Goal: Use online tool/utility

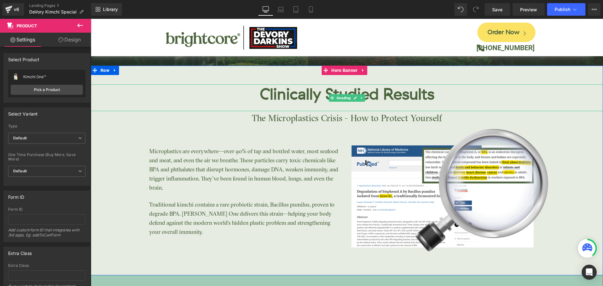
click at [132, 95] on h2 "Clinically Studied Results" at bounding box center [347, 94] width 512 height 20
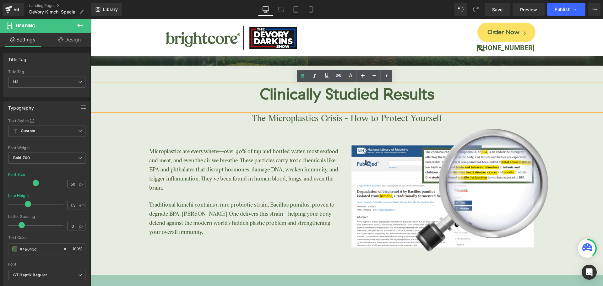
click at [117, 139] on div "Clinically Studied Results Heading The Microplastics Crisis - How to Protect Yo…" at bounding box center [347, 179] width 512 height 191
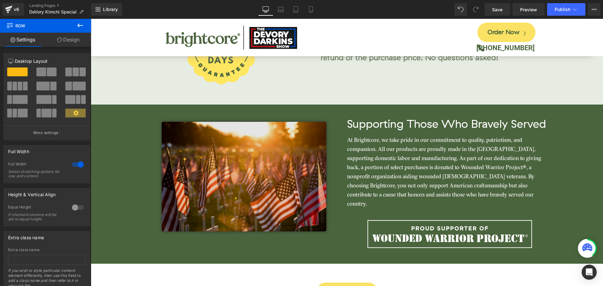
scroll to position [2048, 0]
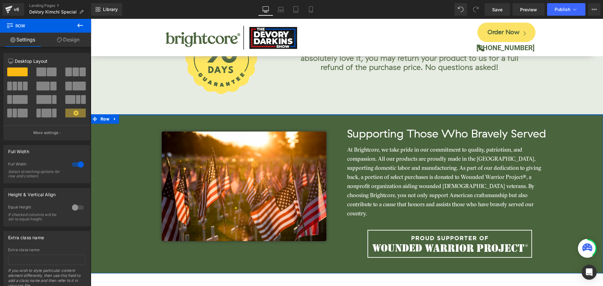
click at [380, 114] on div at bounding box center [347, 115] width 512 height 2
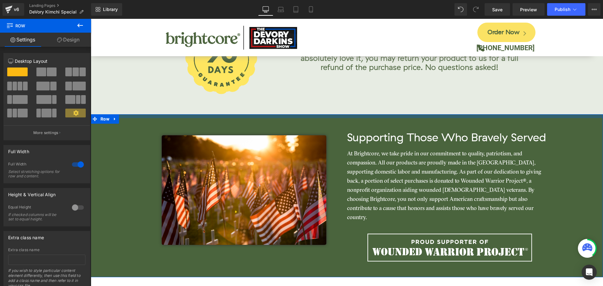
drag, startPoint x: 380, startPoint y: 111, endPoint x: 380, endPoint y: 114, distance: 3.8
click at [380, 114] on div "Image Supporting Those Who Bravely Served Heading At Brightcore, we take pride …" at bounding box center [347, 195] width 512 height 163
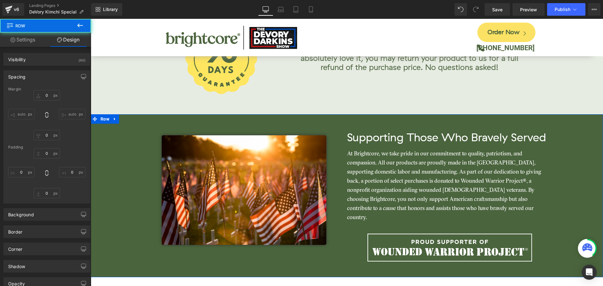
type input "0"
type input "12"
type input "0"
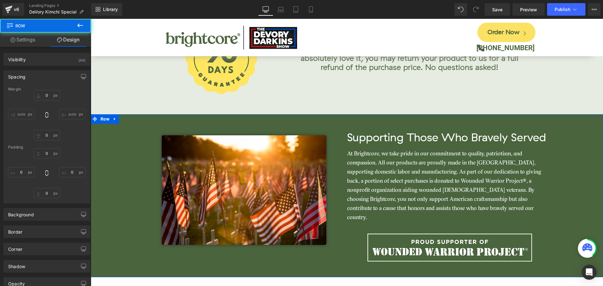
type input "0"
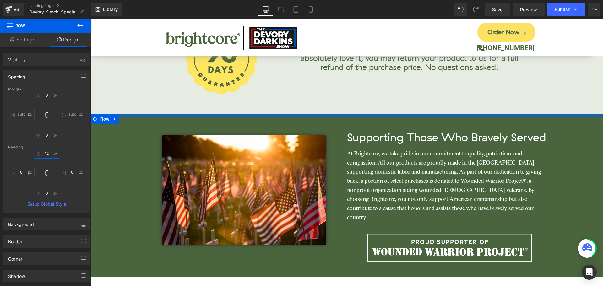
click at [46, 153] on input "12" at bounding box center [47, 153] width 26 height 10
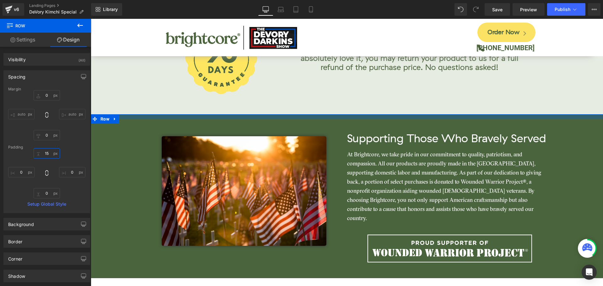
click at [46, 152] on input "15" at bounding box center [47, 153] width 26 height 10
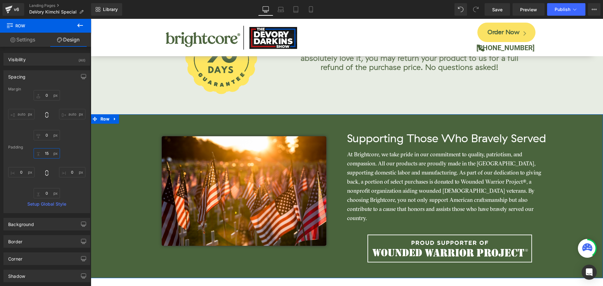
click at [46, 152] on input "15" at bounding box center [47, 153] width 26 height 10
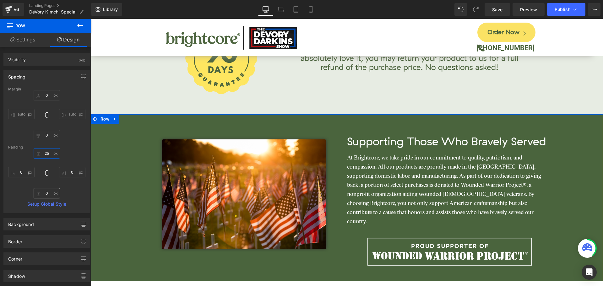
type input "25"
click at [47, 191] on input "0" at bounding box center [47, 193] width 26 height 10
type input "25"
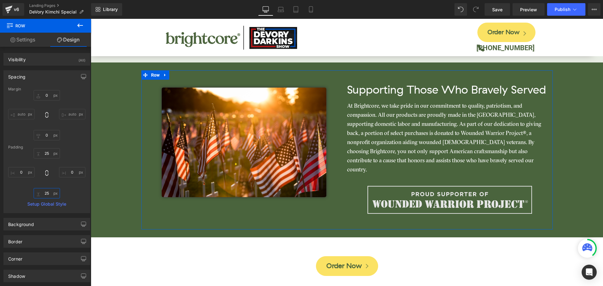
scroll to position [2111, 0]
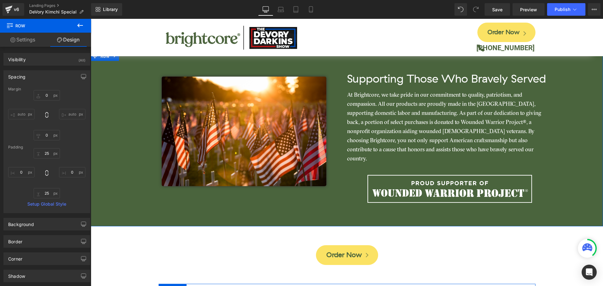
click at [584, 186] on div "Image Supporting Those Who Bravely Served Heading At Brightcore, we take pride …" at bounding box center [347, 139] width 512 height 160
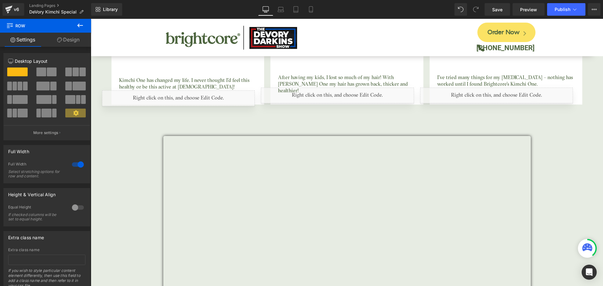
scroll to position [1703, 0]
click at [556, 172] on span "Icon Icon Icon Icon Icon" at bounding box center [347, 276] width 512 height 718
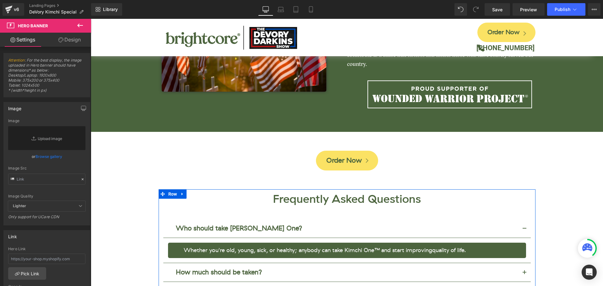
scroll to position [2205, 0]
